Goal: Book appointment/travel/reservation

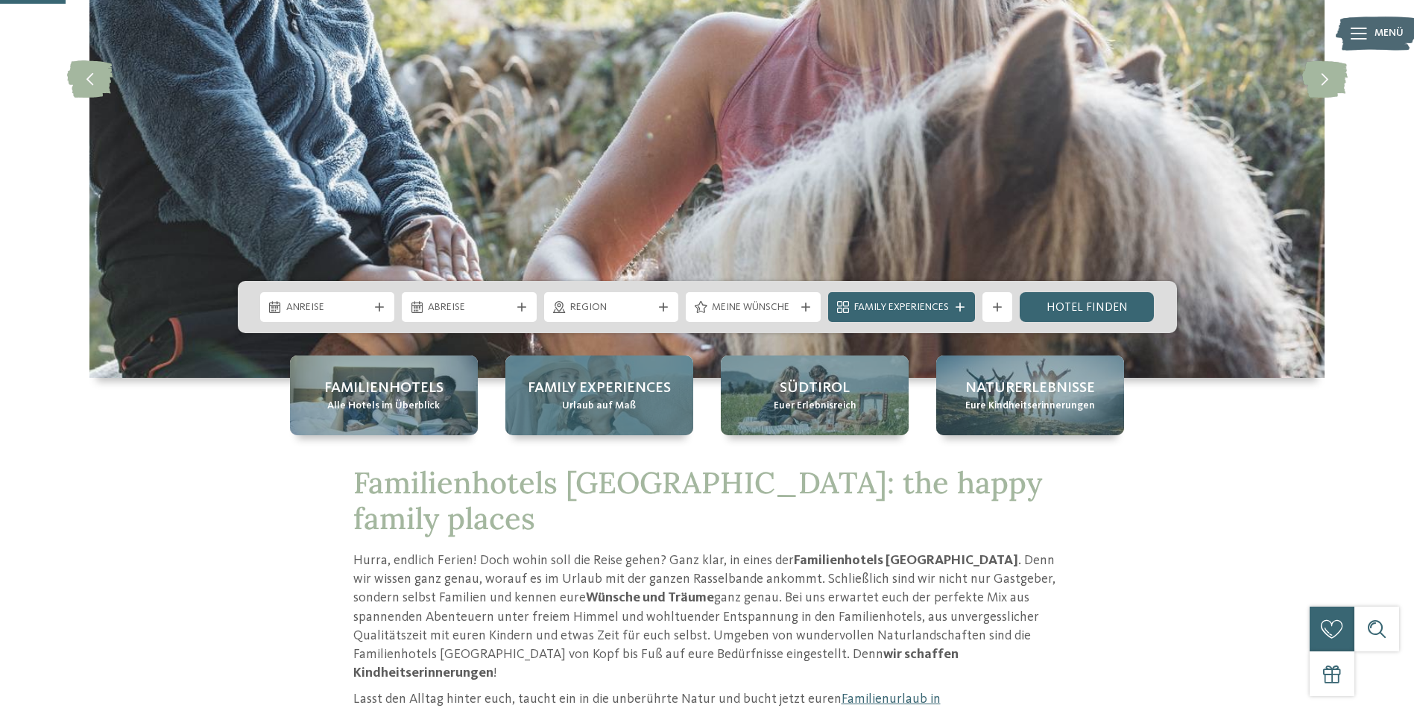
scroll to position [298, 0]
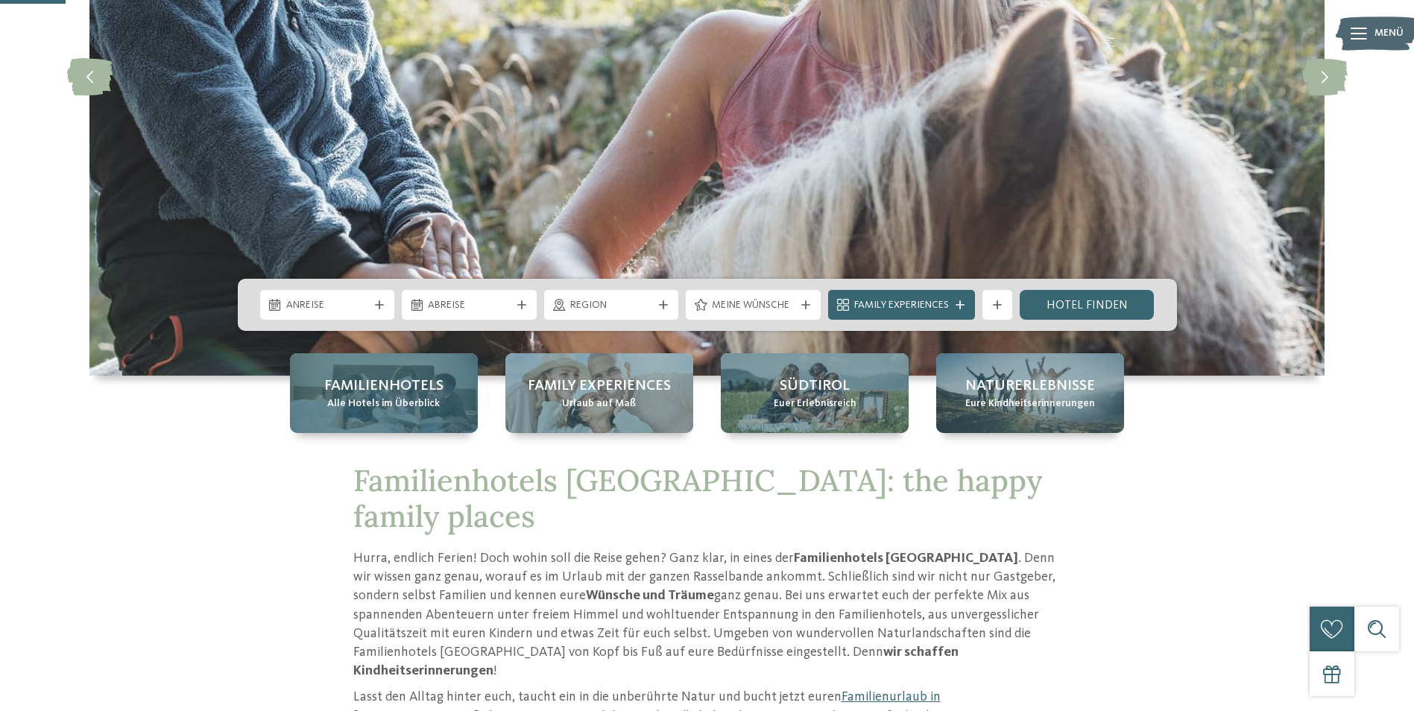
click at [361, 367] on div "Familienhotels Alle Hotels im Überblick" at bounding box center [384, 393] width 188 height 80
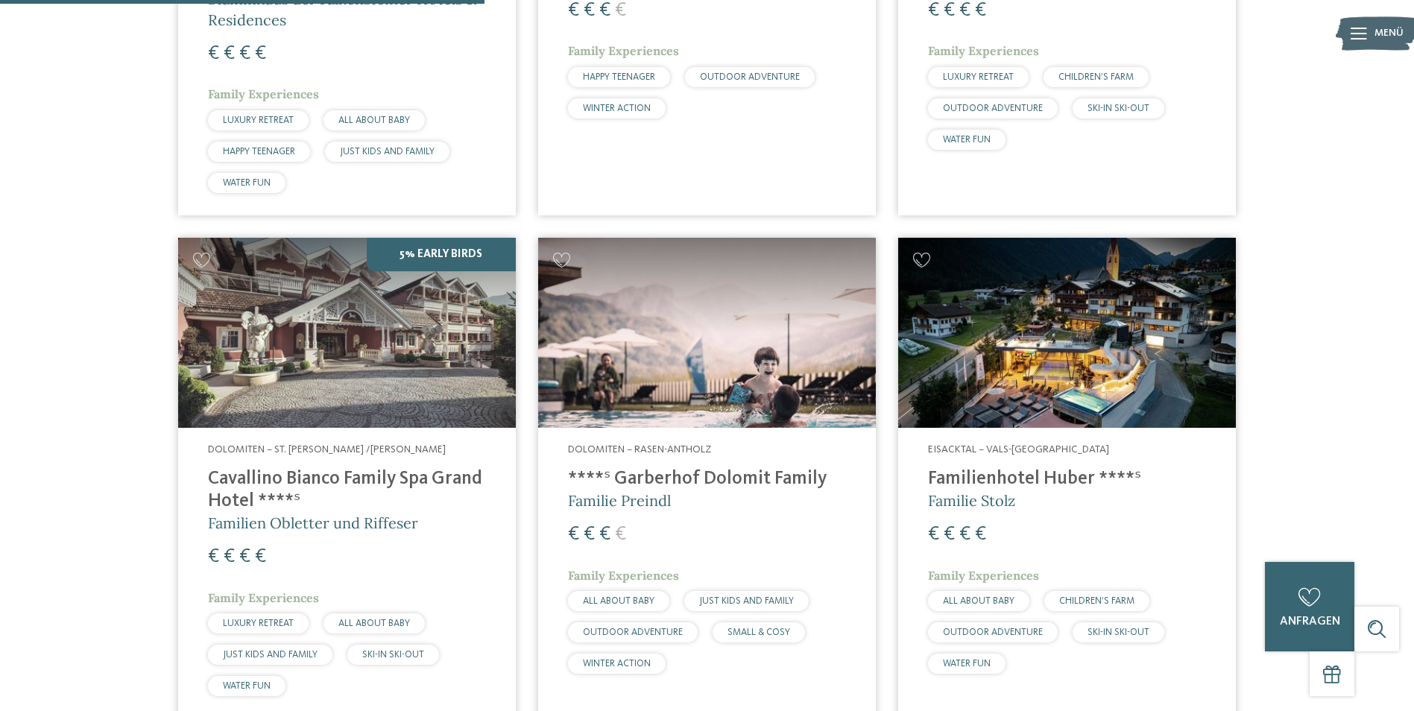
scroll to position [1788, 0]
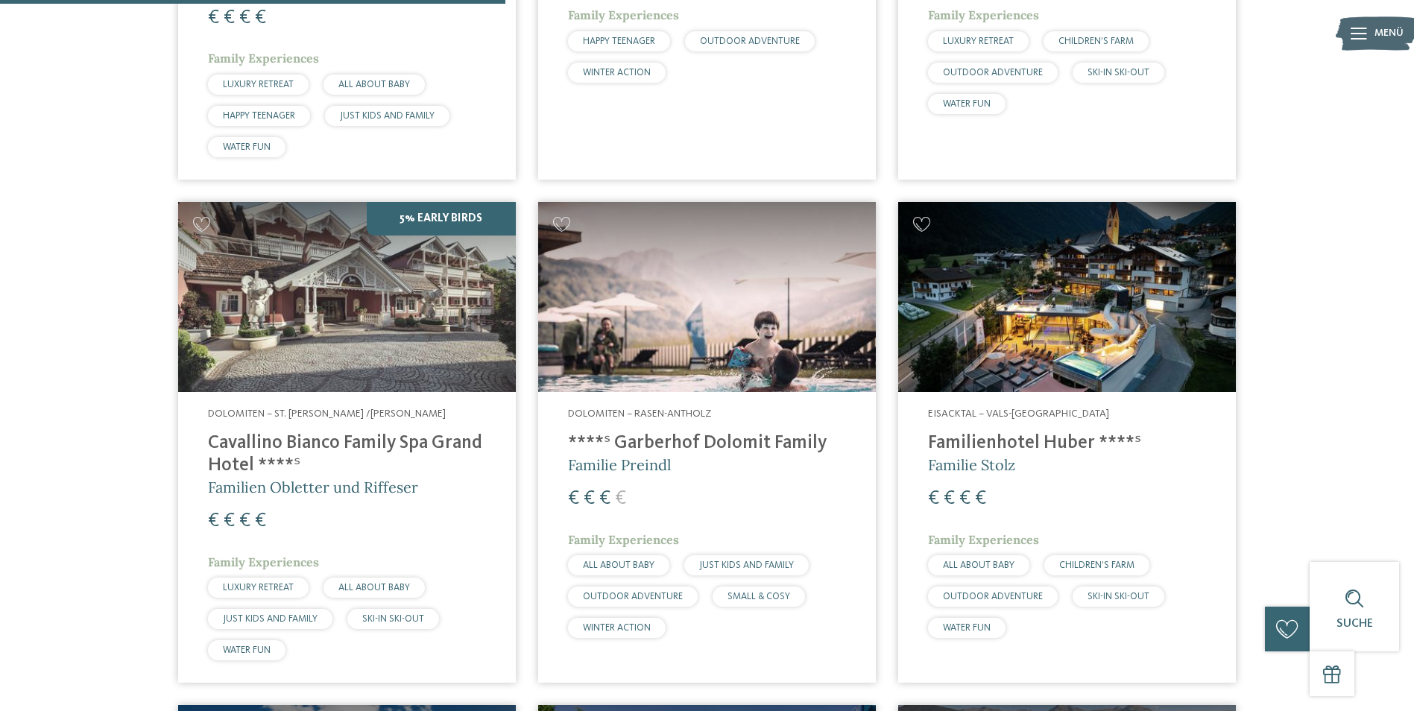
click at [382, 314] on img at bounding box center [347, 297] width 338 height 190
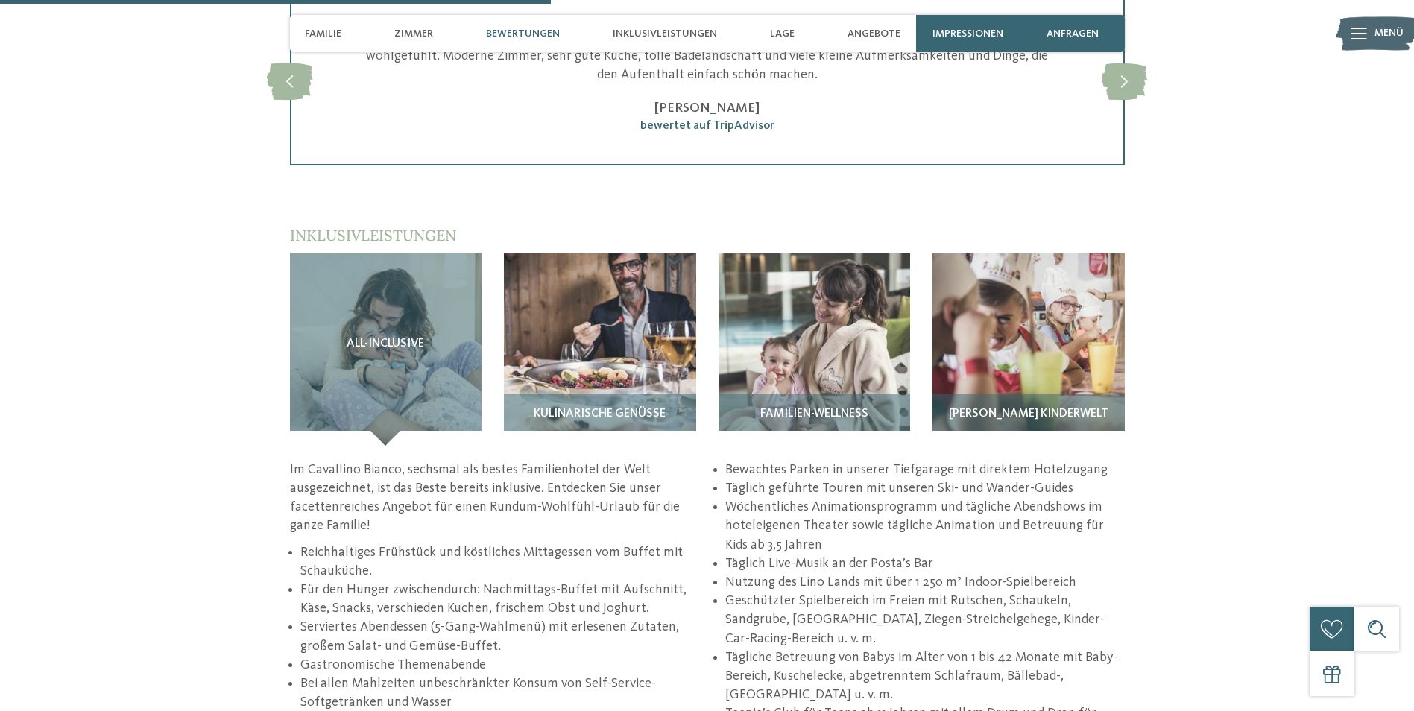
scroll to position [2161, 0]
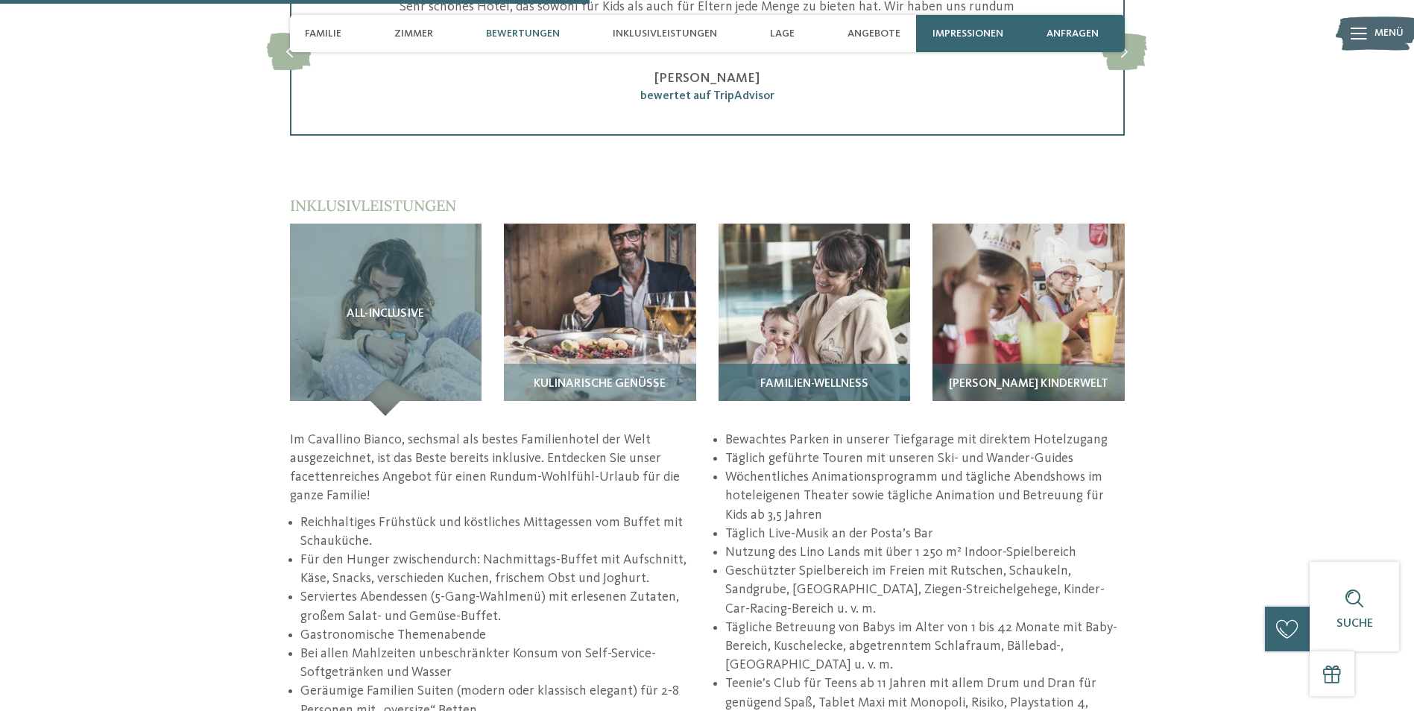
click at [764, 262] on img at bounding box center [814, 320] width 192 height 192
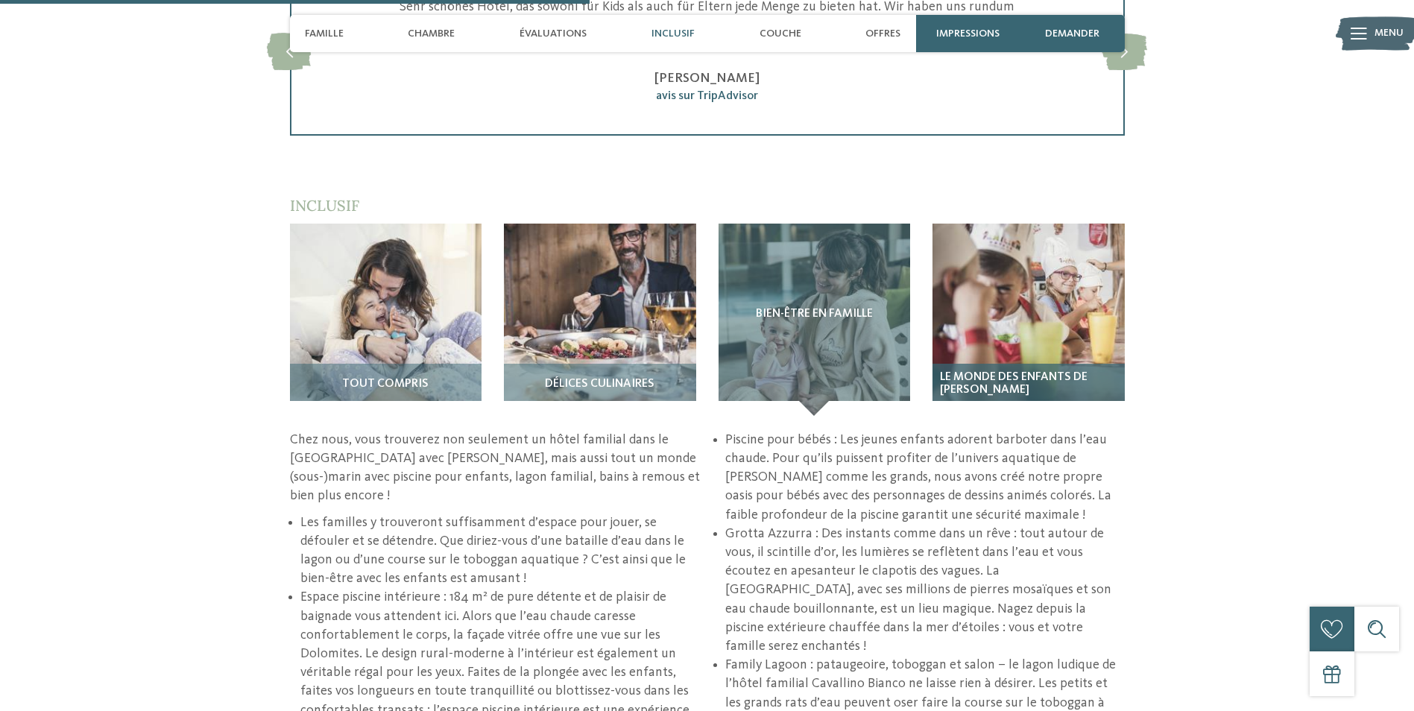
click at [1038, 271] on img at bounding box center [1028, 320] width 192 height 192
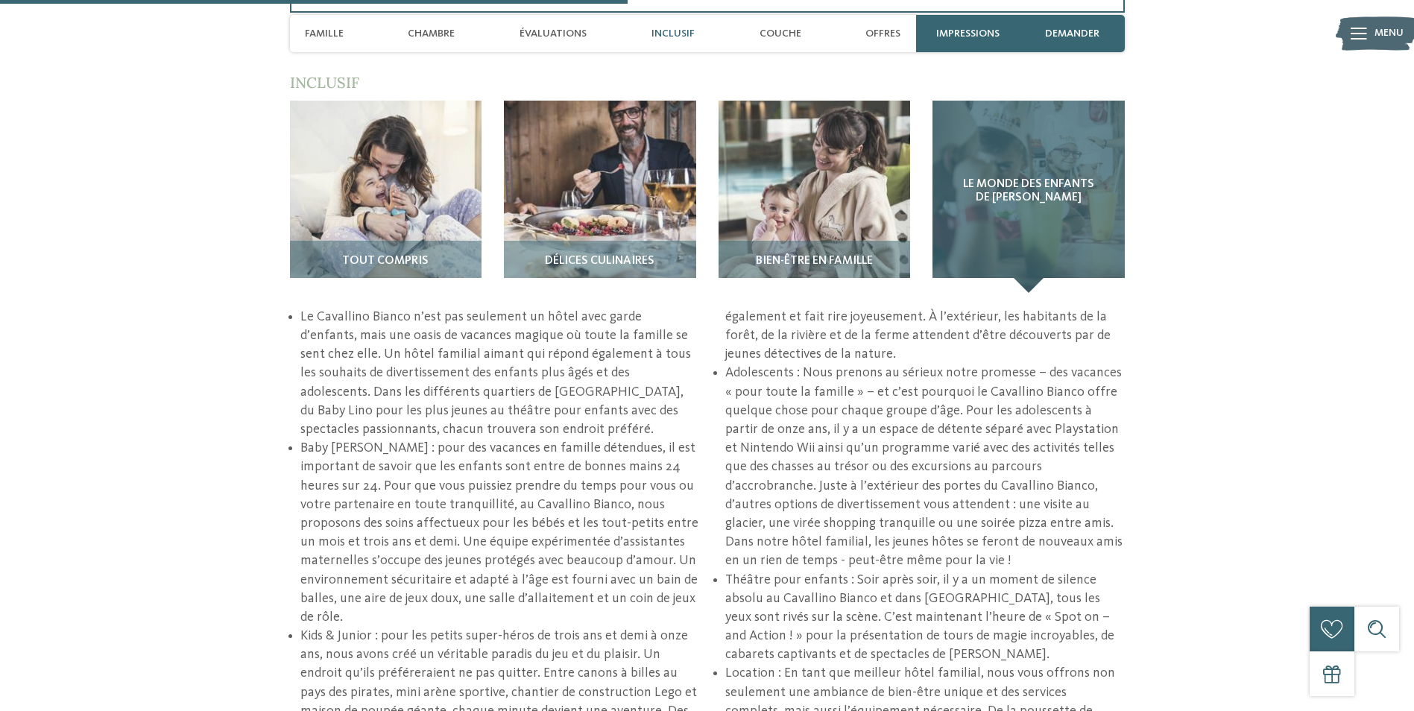
scroll to position [2310, 0]
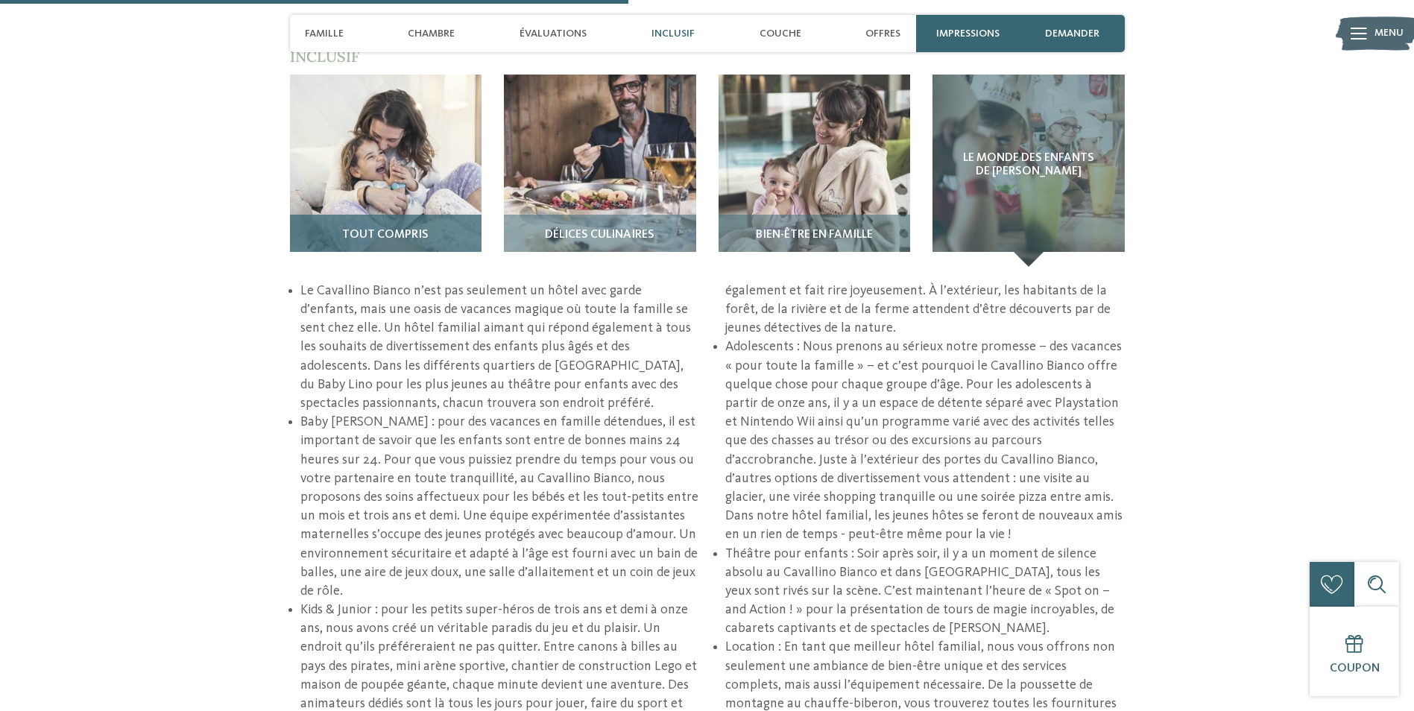
click at [383, 229] on span "Tout compris" at bounding box center [385, 235] width 86 height 13
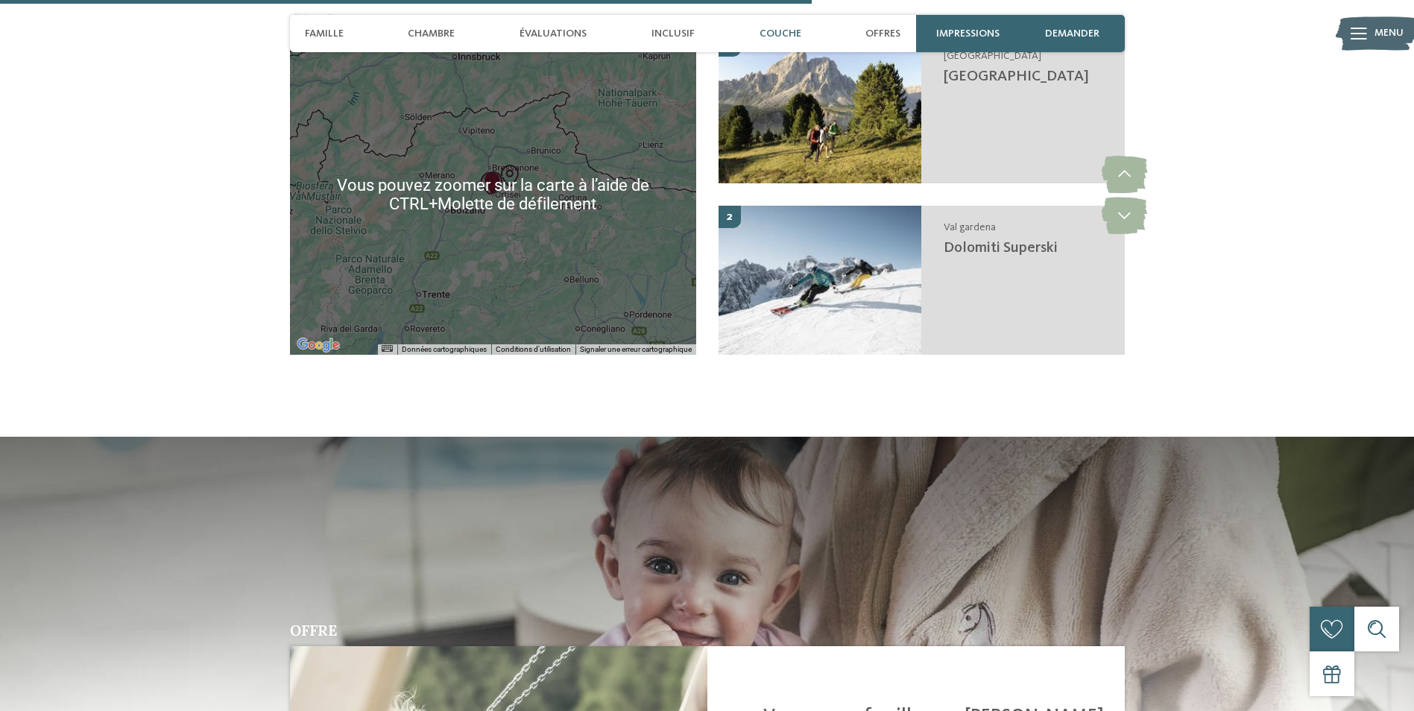
scroll to position [3055, 0]
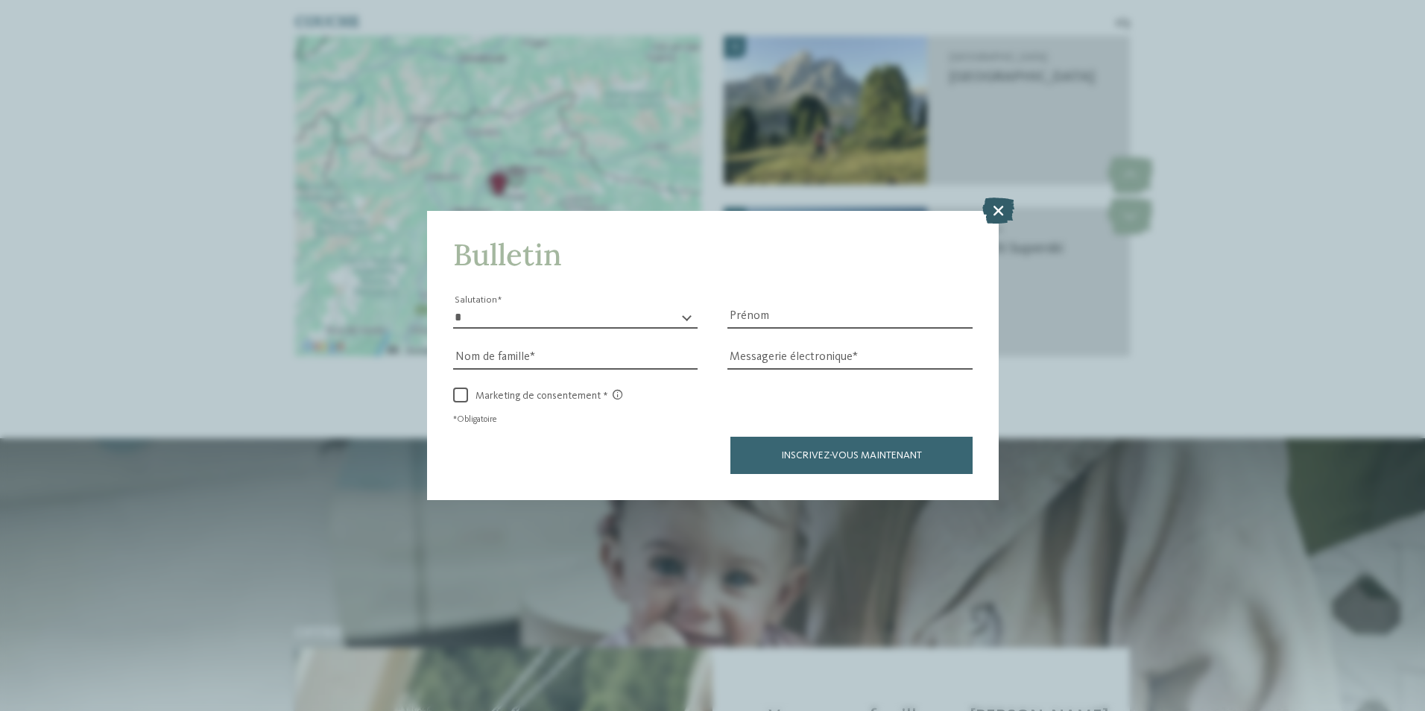
click at [987, 213] on icon at bounding box center [998, 210] width 32 height 26
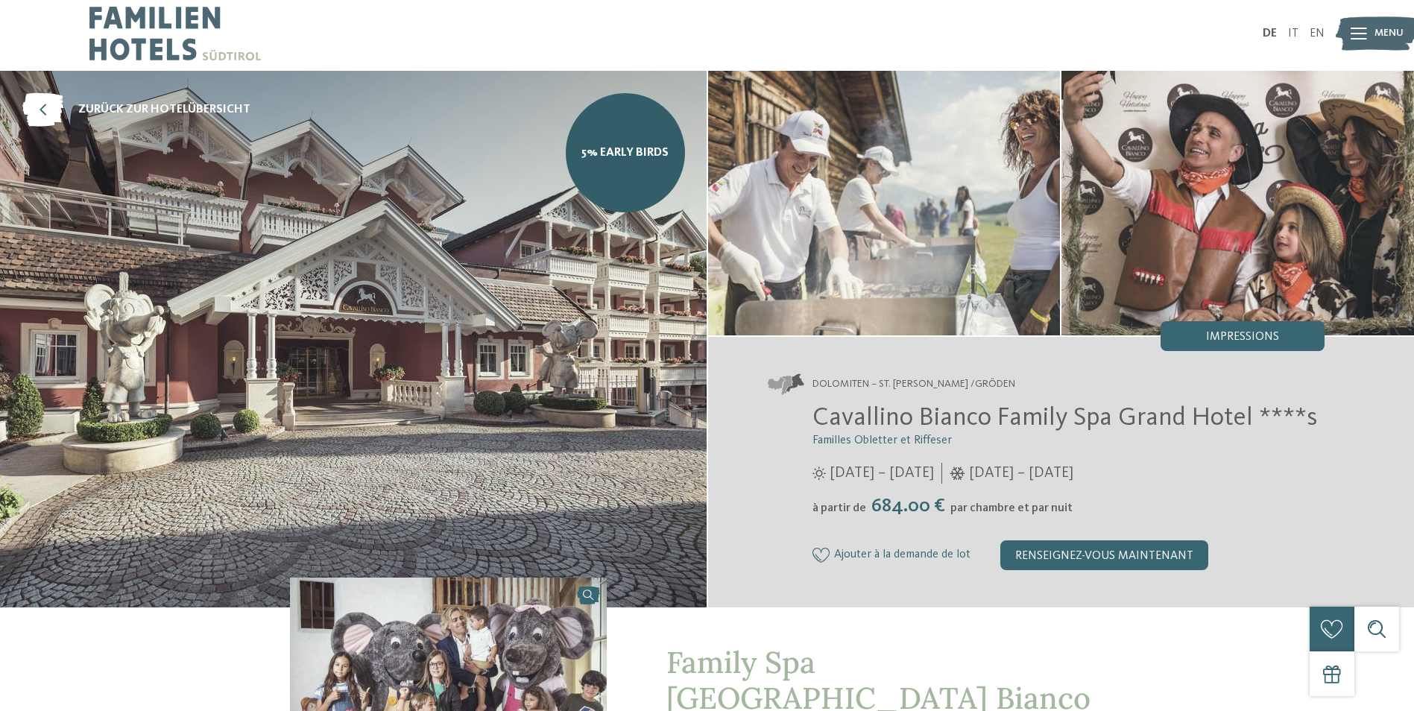
scroll to position [0, 0]
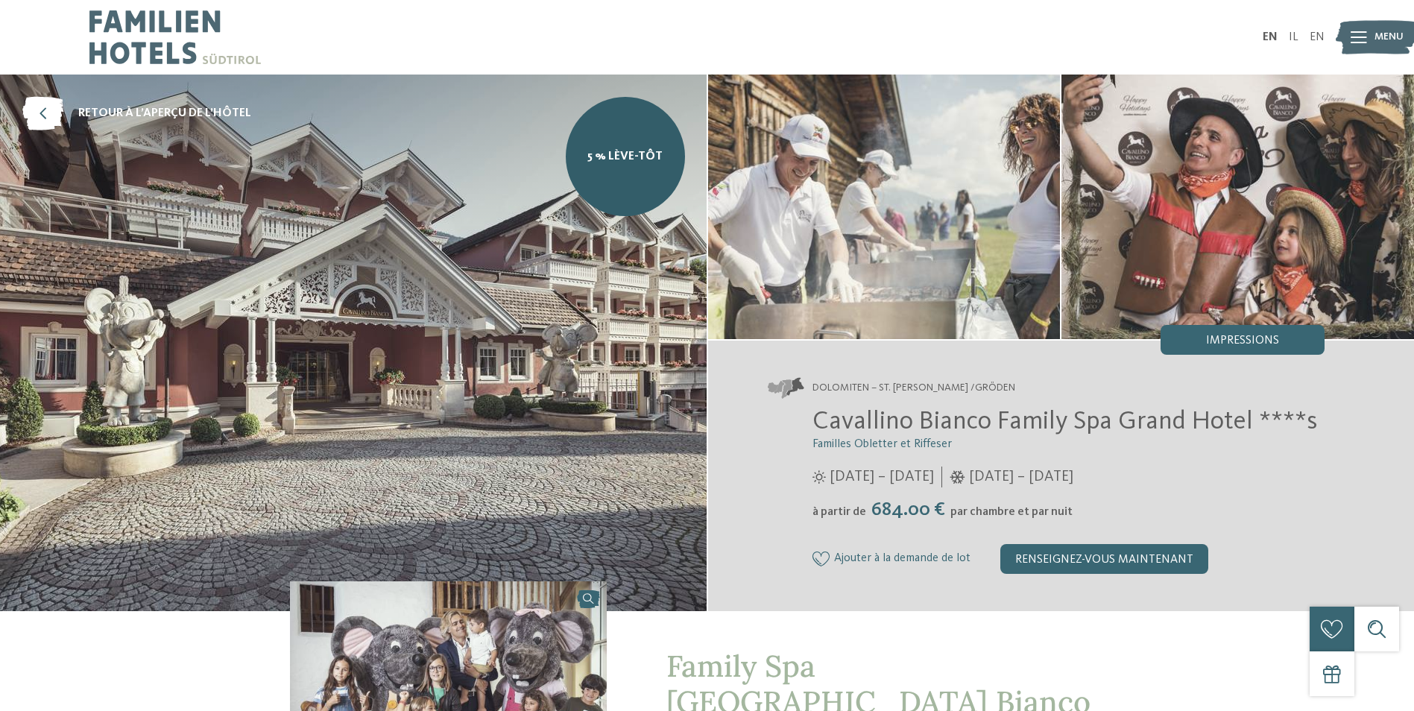
click at [420, 284] on img at bounding box center [353, 343] width 706 height 537
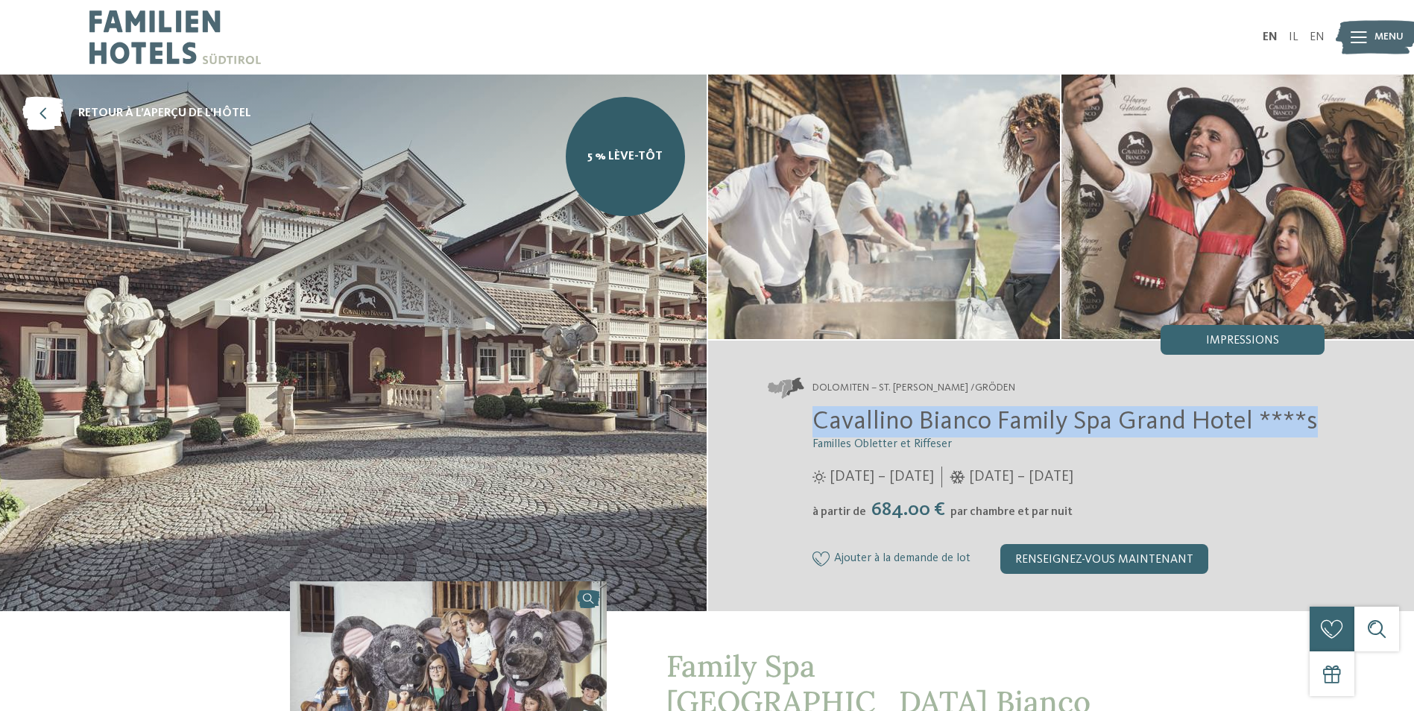
drag, startPoint x: 816, startPoint y: 416, endPoint x: 1354, endPoint y: 411, distance: 538.0
click at [1354, 411] on div "Dolomiten – St. [PERSON_NAME] /Gröden Cavallino Bianco Family Spa [GEOGRAPHIC_D…" at bounding box center [1061, 476] width 706 height 271
copy span "Cavallino Bianco Family Spa Grand Hotel ****s"
